Goal: Task Accomplishment & Management: Use online tool/utility

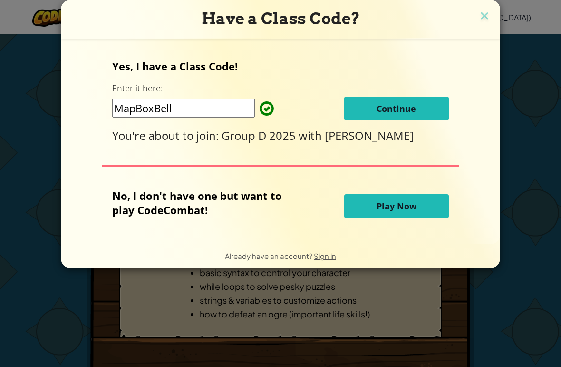
click at [403, 112] on span "Continue" at bounding box center [396, 108] width 39 height 11
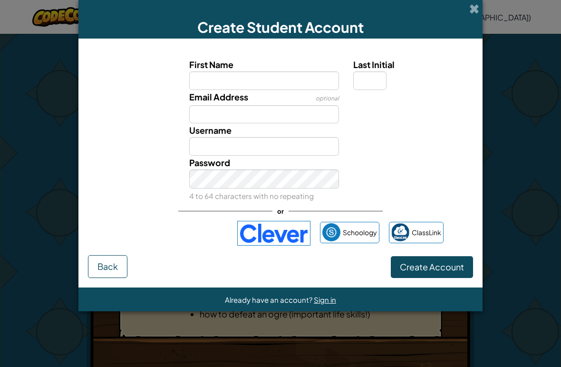
click at [499, 293] on div "Create Student Account First Name Last Initial Email Address optional Username …" at bounding box center [280, 183] width 561 height 367
click at [475, 4] on span at bounding box center [475, 9] width 10 height 10
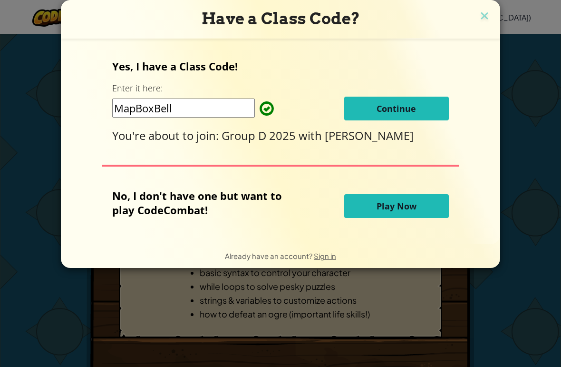
click at [428, 111] on button "Continue" at bounding box center [396, 109] width 105 height 24
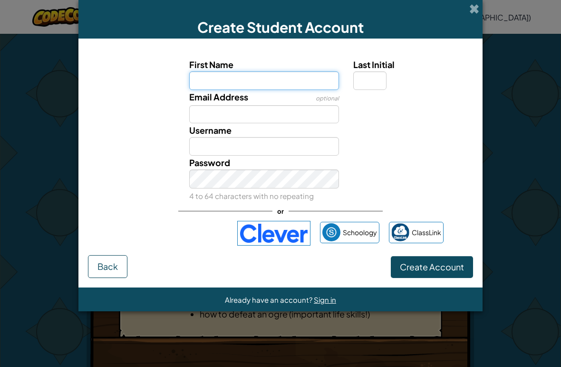
click at [211, 79] on input "First Name" at bounding box center [264, 80] width 150 height 19
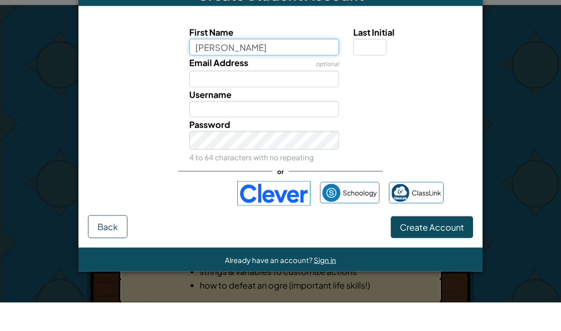
type input "Ali"
click at [368, 68] on input "Last Initial" at bounding box center [369, 76] width 33 height 17
type input "Ali"
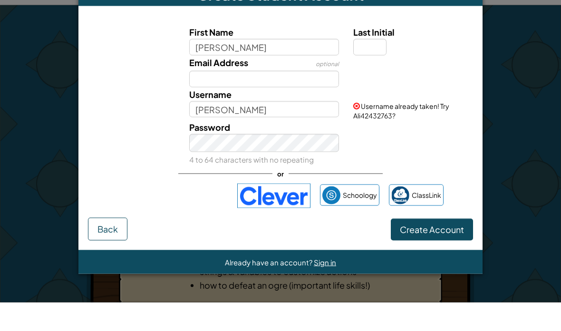
scroll to position [29, 0]
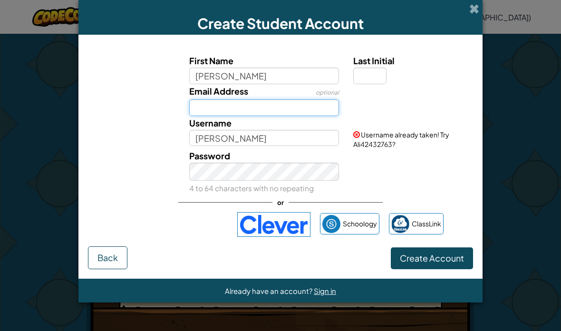
click at [203, 116] on input "Email Address" at bounding box center [264, 107] width 150 height 17
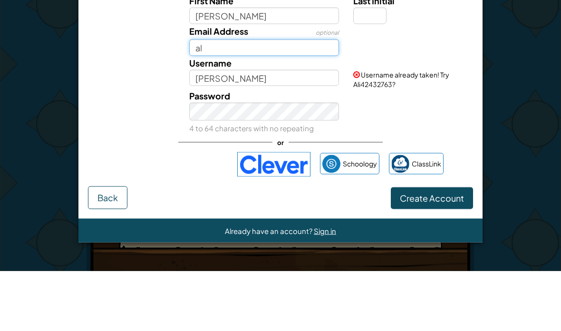
type input "a"
type input "a29491252@gmail.com"
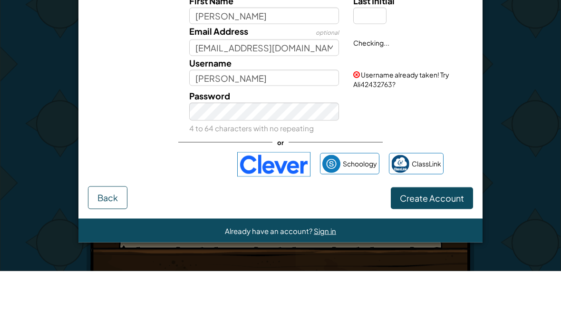
scroll to position [89, 0]
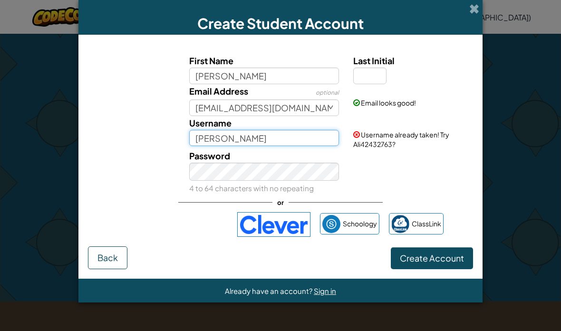
click at [211, 147] on input "Ali" at bounding box center [264, 138] width 150 height 17
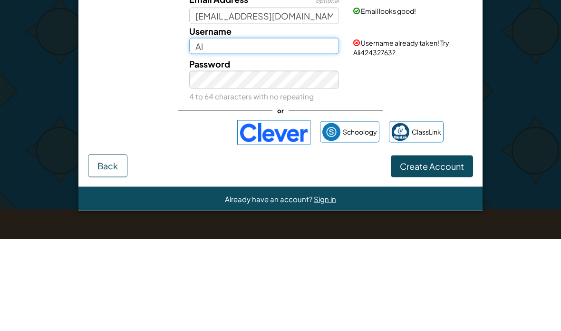
type input "A"
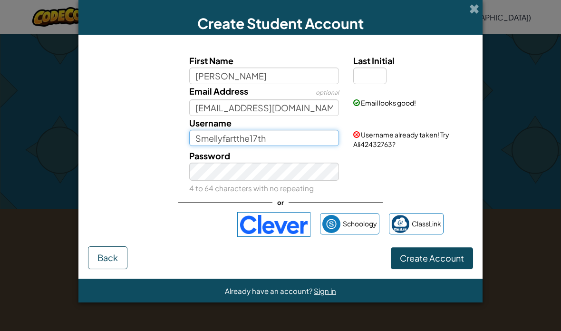
click at [294, 143] on input "Smellyfartthe17th" at bounding box center [264, 138] width 150 height 17
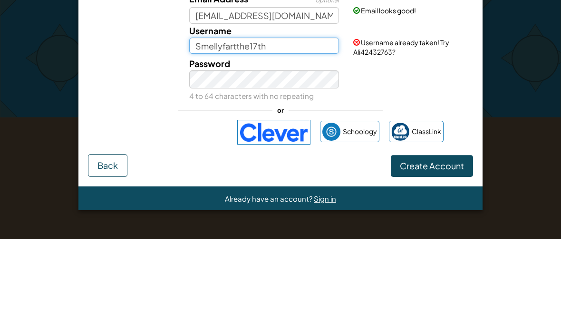
click at [432, 247] on button "Create Account" at bounding box center [432, 258] width 82 height 22
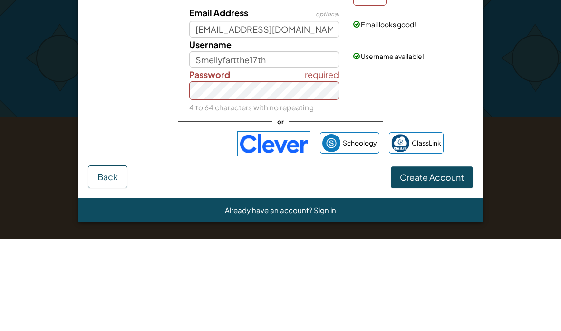
scroll to position [274, 0]
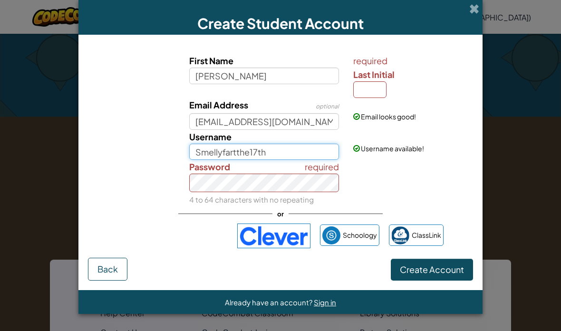
click at [288, 160] on input "Smellyfartthe17th" at bounding box center [264, 152] width 150 height 17
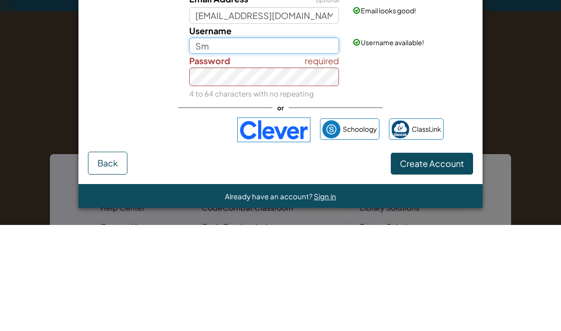
type input "S"
type input "G"
type input "B"
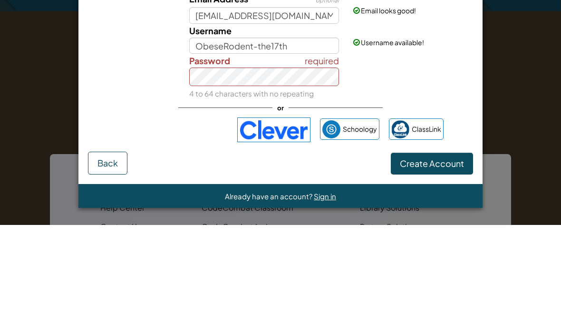
scroll to position [380, 0]
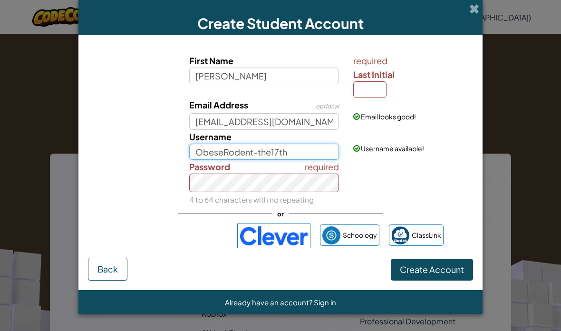
type input "ObeseRodent-the17th"
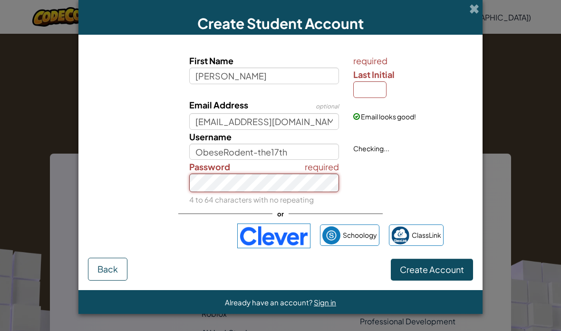
scroll to position [379, 0]
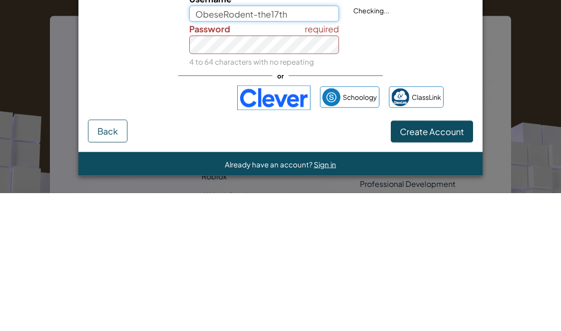
click at [325, 144] on input "ObeseRodent-the17th" at bounding box center [264, 152] width 150 height 17
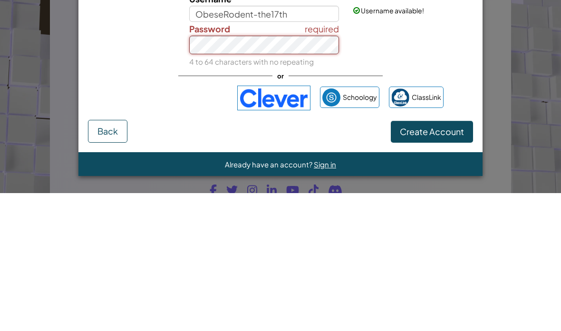
click at [432, 259] on button "Create Account" at bounding box center [432, 270] width 82 height 22
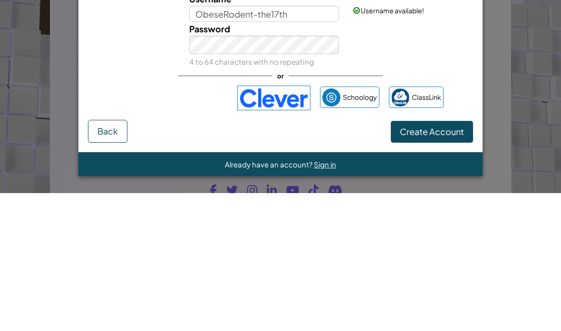
scroll to position [587, 0]
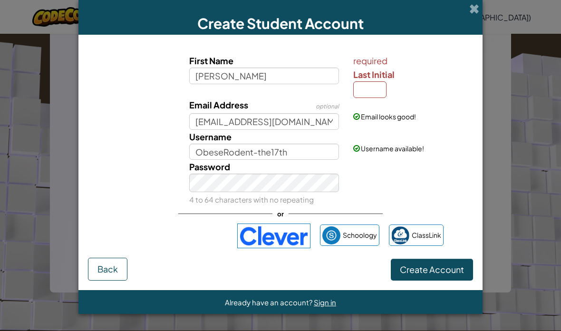
click at [465, 278] on button "Create Account" at bounding box center [432, 270] width 82 height 22
click at [463, 275] on span "Create Account" at bounding box center [432, 269] width 64 height 11
click at [464, 281] on button "Create Account" at bounding box center [432, 270] width 82 height 22
click at [449, 275] on span "Create Account" at bounding box center [432, 269] width 64 height 11
click at [450, 275] on span "Create Account" at bounding box center [432, 269] width 64 height 11
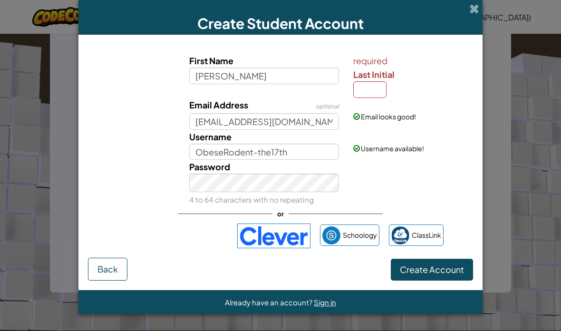
click at [447, 275] on span "Create Account" at bounding box center [432, 269] width 64 height 11
click at [448, 275] on span "Create Account" at bounding box center [432, 269] width 64 height 11
click at [449, 275] on span "Create Account" at bounding box center [432, 269] width 64 height 11
click at [450, 275] on span "Create Account" at bounding box center [432, 269] width 64 height 11
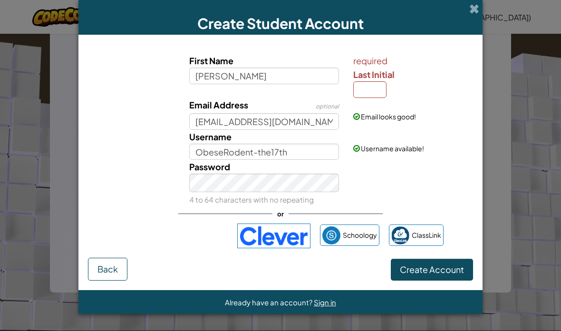
click at [447, 275] on span "Create Account" at bounding box center [432, 269] width 64 height 11
click at [449, 275] on span "Create Account" at bounding box center [432, 269] width 64 height 11
click at [451, 275] on span "Create Account" at bounding box center [432, 269] width 64 height 11
click at [450, 275] on span "Create Account" at bounding box center [432, 269] width 64 height 11
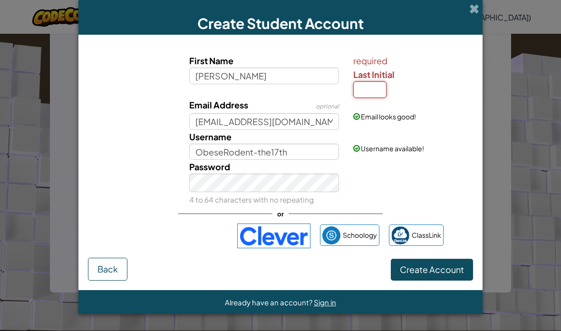
click at [369, 97] on input "Last Initial" at bounding box center [369, 89] width 33 height 17
type input "K"
click at [450, 275] on span "Create Account" at bounding box center [432, 269] width 64 height 11
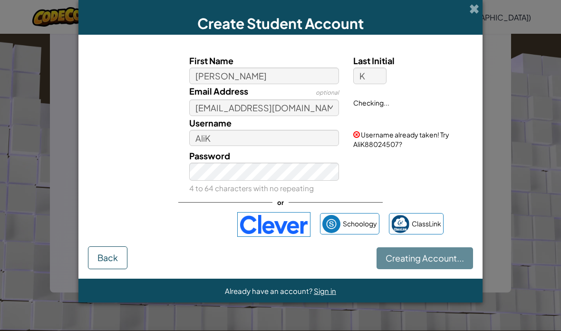
click at [451, 279] on form "First Name Ali Last Initial K Email Address optional a29491252@gmail.com Checki…" at bounding box center [280, 157] width 404 height 244
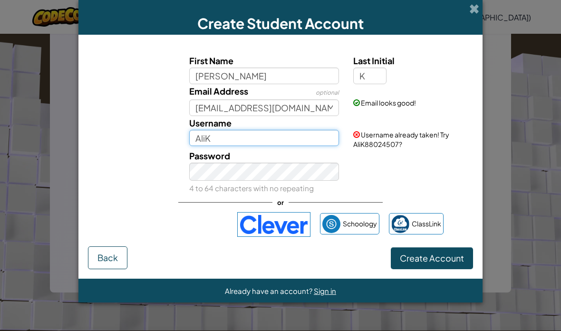
click at [223, 147] on input "AliK" at bounding box center [264, 138] width 150 height 17
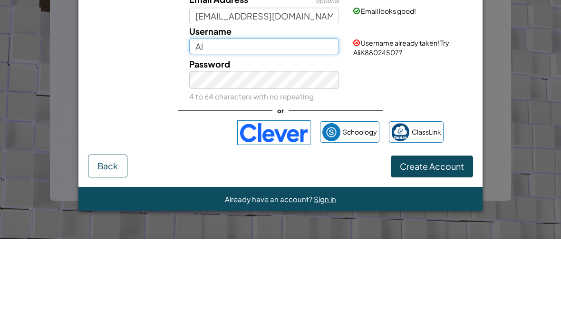
type input "A"
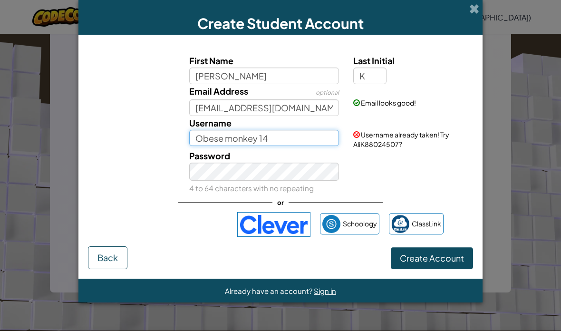
type input "Obese monkey 14"
click at [450, 265] on button "Create Account" at bounding box center [432, 258] width 82 height 22
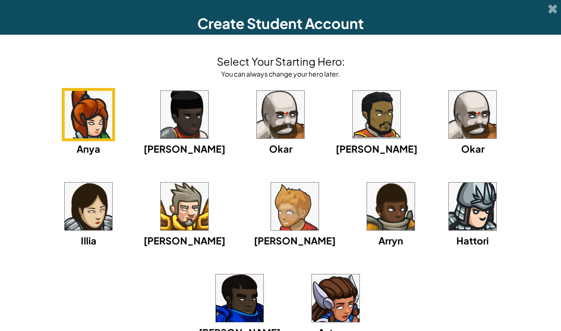
click at [449, 217] on img at bounding box center [473, 207] width 48 height 48
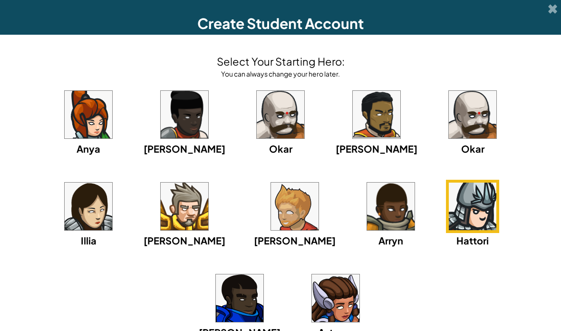
click at [449, 223] on img at bounding box center [473, 207] width 48 height 48
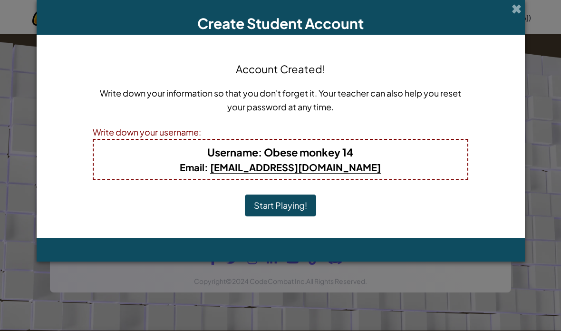
click at [271, 204] on button "Start Playing!" at bounding box center [280, 206] width 71 height 22
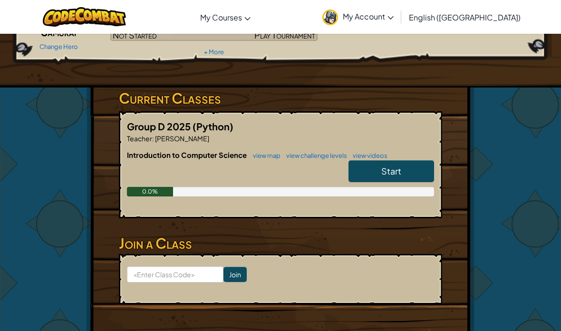
scroll to position [107, 0]
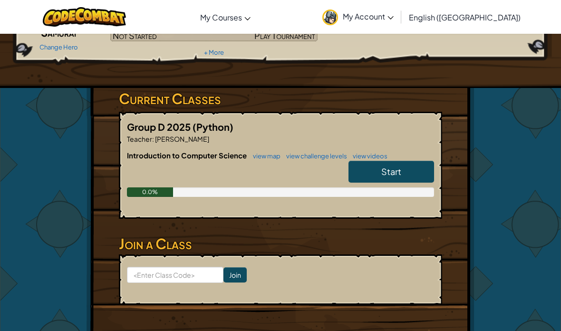
click at [408, 179] on link "Start" at bounding box center [392, 172] width 86 height 22
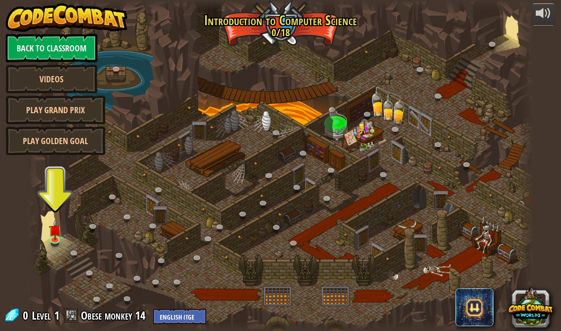
click at [60, 242] on link at bounding box center [56, 241] width 19 height 14
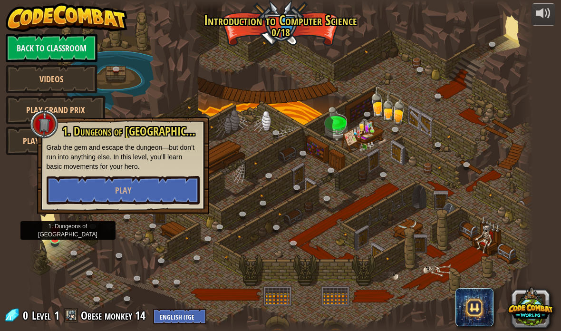
click at [139, 186] on button "Play" at bounding box center [123, 190] width 153 height 29
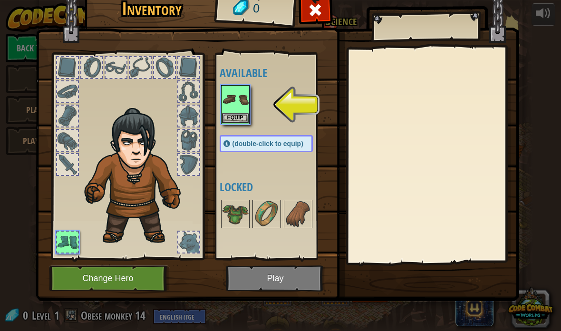
click at [235, 117] on button "Equip" at bounding box center [235, 118] width 27 height 10
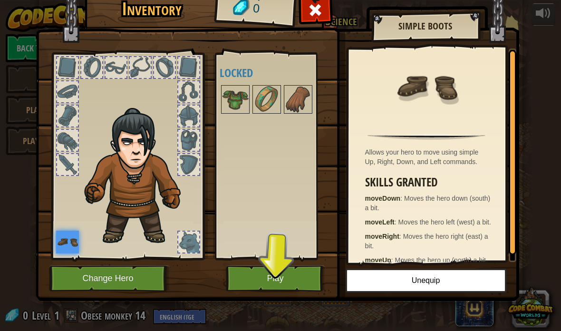
click at [295, 291] on button "Play" at bounding box center [275, 278] width 99 height 26
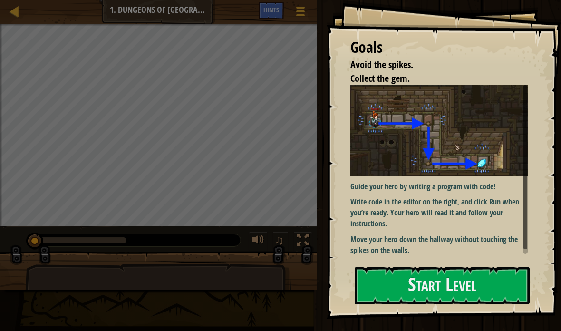
click at [480, 272] on button "Start Level" at bounding box center [442, 286] width 175 height 38
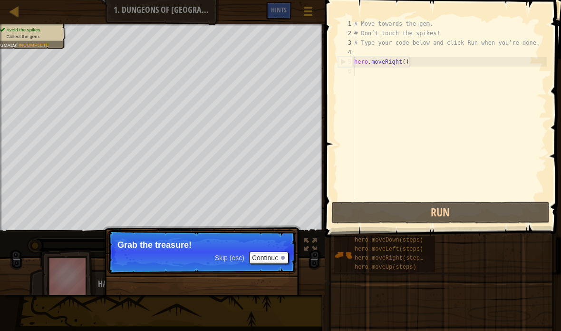
click at [279, 260] on button "Continue" at bounding box center [268, 258] width 39 height 12
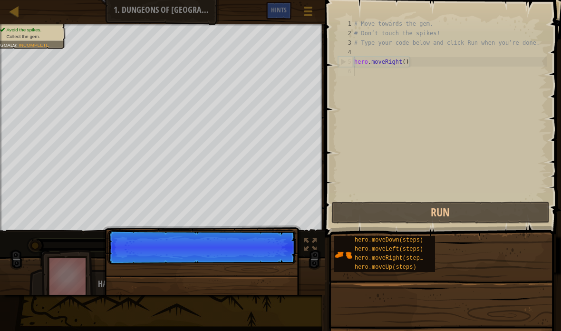
scroll to position [10, 10]
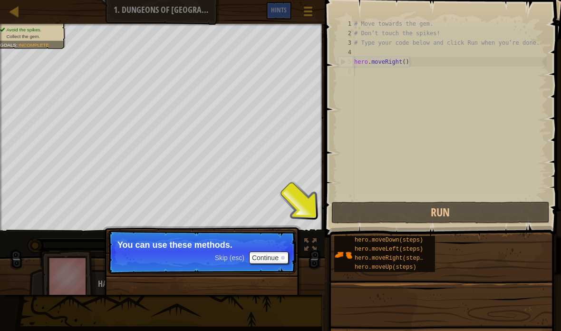
click at [287, 261] on button "Continue" at bounding box center [268, 258] width 39 height 12
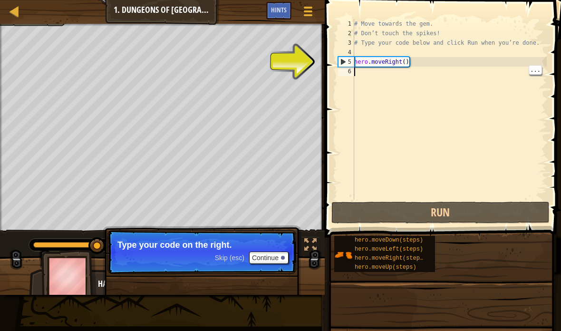
click at [399, 69] on div "# Move towards the gem. # Don’t touch the spikes! # Type your code below and cl…" at bounding box center [449, 119] width 195 height 200
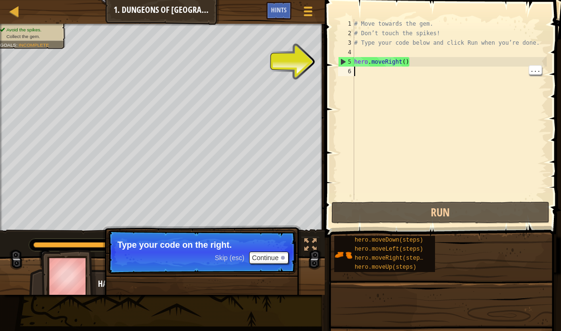
click at [346, 64] on div "5" at bounding box center [347, 62] width 16 height 10
click at [345, 59] on div "5" at bounding box center [347, 62] width 16 height 10
click at [340, 63] on div "5" at bounding box center [347, 62] width 16 height 10
click at [343, 62] on div "5" at bounding box center [347, 62] width 16 height 10
click at [358, 60] on div "# Move towards the gem. # Don’t touch the spikes! # Type your code below and cl…" at bounding box center [449, 119] width 195 height 200
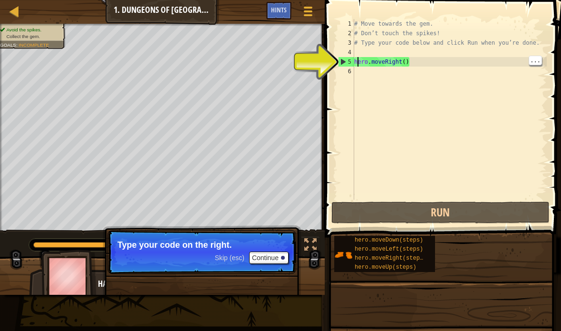
click at [354, 56] on div "4" at bounding box center [346, 53] width 16 height 10
click at [343, 60] on div "5" at bounding box center [347, 62] width 16 height 10
click at [364, 70] on div "# Move towards the gem. # Don’t touch the spikes! # Type your code below and cl…" at bounding box center [449, 119] width 195 height 200
click at [467, 207] on button "Run" at bounding box center [441, 213] width 218 height 22
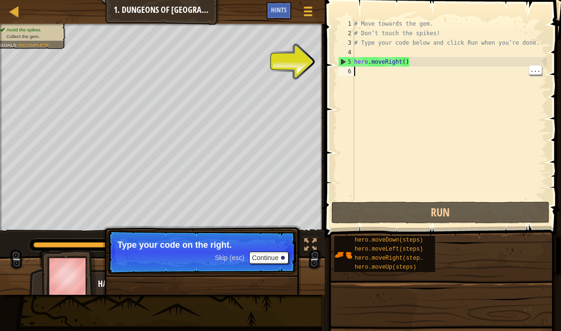
click at [470, 97] on div "# Move towards the gem. # Don’t touch the spikes! # Type your code below and cl…" at bounding box center [449, 119] width 195 height 200
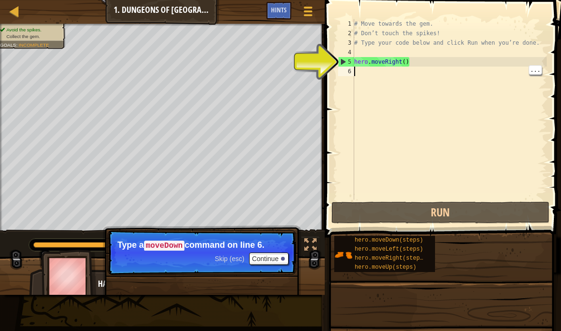
click at [344, 62] on div "5" at bounding box center [347, 62] width 16 height 10
click at [357, 61] on div "# Move towards the gem. # Don’t touch the spikes! # Type your code below and cl…" at bounding box center [449, 119] width 195 height 200
click at [378, 65] on div "# Move towards the gem. # Don’t touch the spikes! # Type your code below and cl…" at bounding box center [449, 119] width 195 height 200
click at [401, 60] on div "# Move towards the gem. # Don’t touch the spikes! # Type your code below and cl…" at bounding box center [449, 119] width 195 height 200
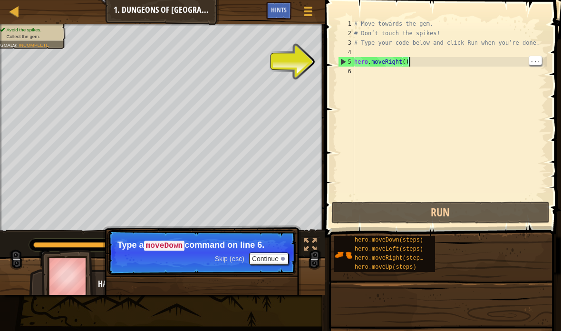
click at [543, 59] on div "# Move towards the gem. # Don’t touch the spikes! # Type your code below and cl…" at bounding box center [449, 119] width 195 height 200
click at [404, 62] on div "# Move towards the gem. # Don’t touch the spikes! # Type your code below and cl…" at bounding box center [449, 119] width 195 height 200
click at [453, 85] on div "# Move towards the gem. # Don’t touch the spikes! # Type your code below and cl…" at bounding box center [449, 119] width 195 height 200
click at [464, 73] on div "# Move towards the gem. # Don’t touch the spikes! # Type your code below and cl…" at bounding box center [449, 119] width 195 height 200
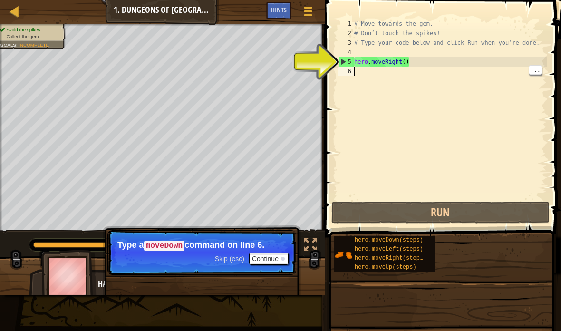
click at [461, 74] on div "# Move towards the gem. # Don’t touch the spikes! # Type your code below and cl…" at bounding box center [449, 119] width 195 height 200
click at [363, 80] on div "# Move towards the gem. # Don’t touch the spikes! # Type your code below and cl…" at bounding box center [449, 119] width 195 height 200
click at [312, 250] on div at bounding box center [310, 245] width 12 height 12
